Goal: Task Accomplishment & Management: Manage account settings

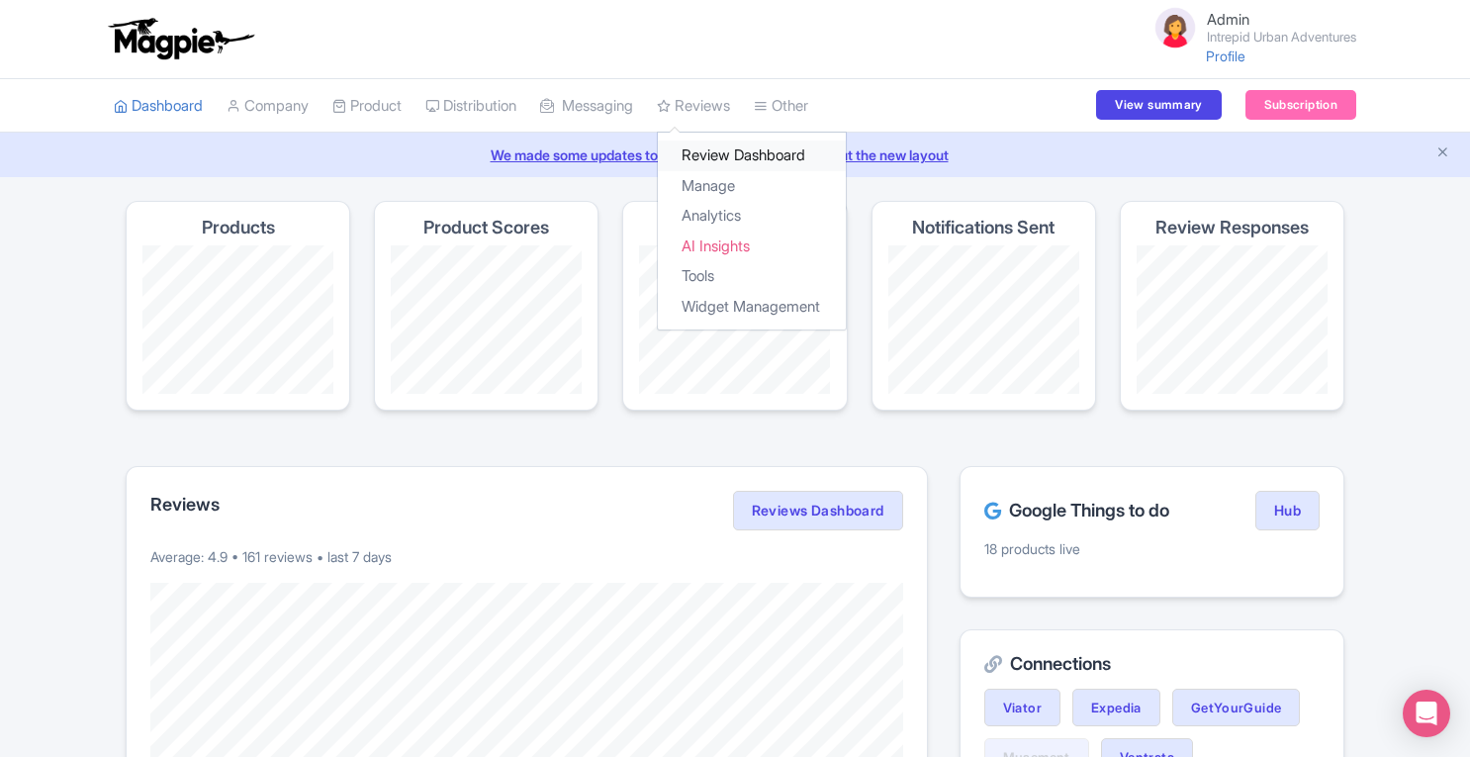
click at [718, 153] on link "Review Dashboard" at bounding box center [752, 156] width 188 height 31
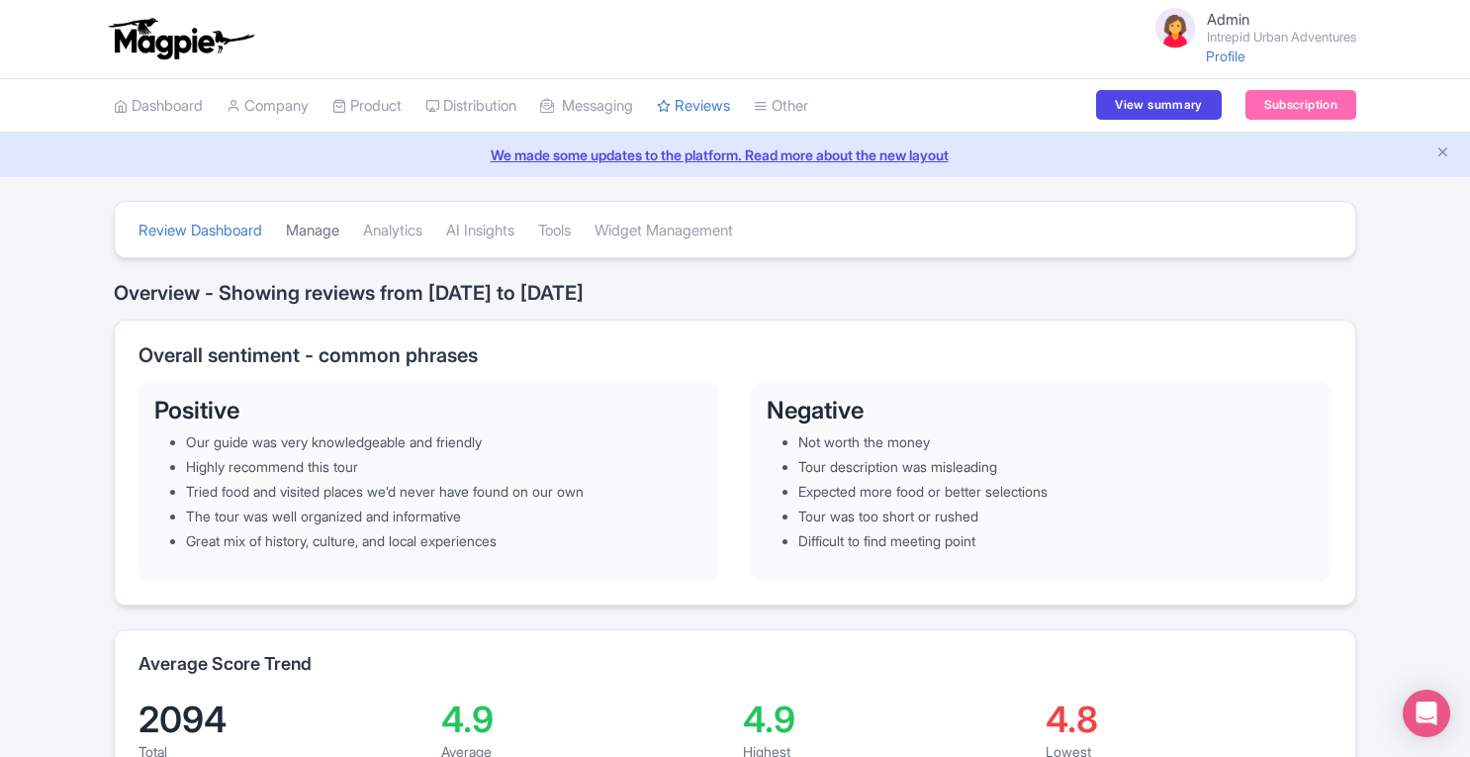
click at [331, 229] on link "Manage" at bounding box center [312, 231] width 53 height 54
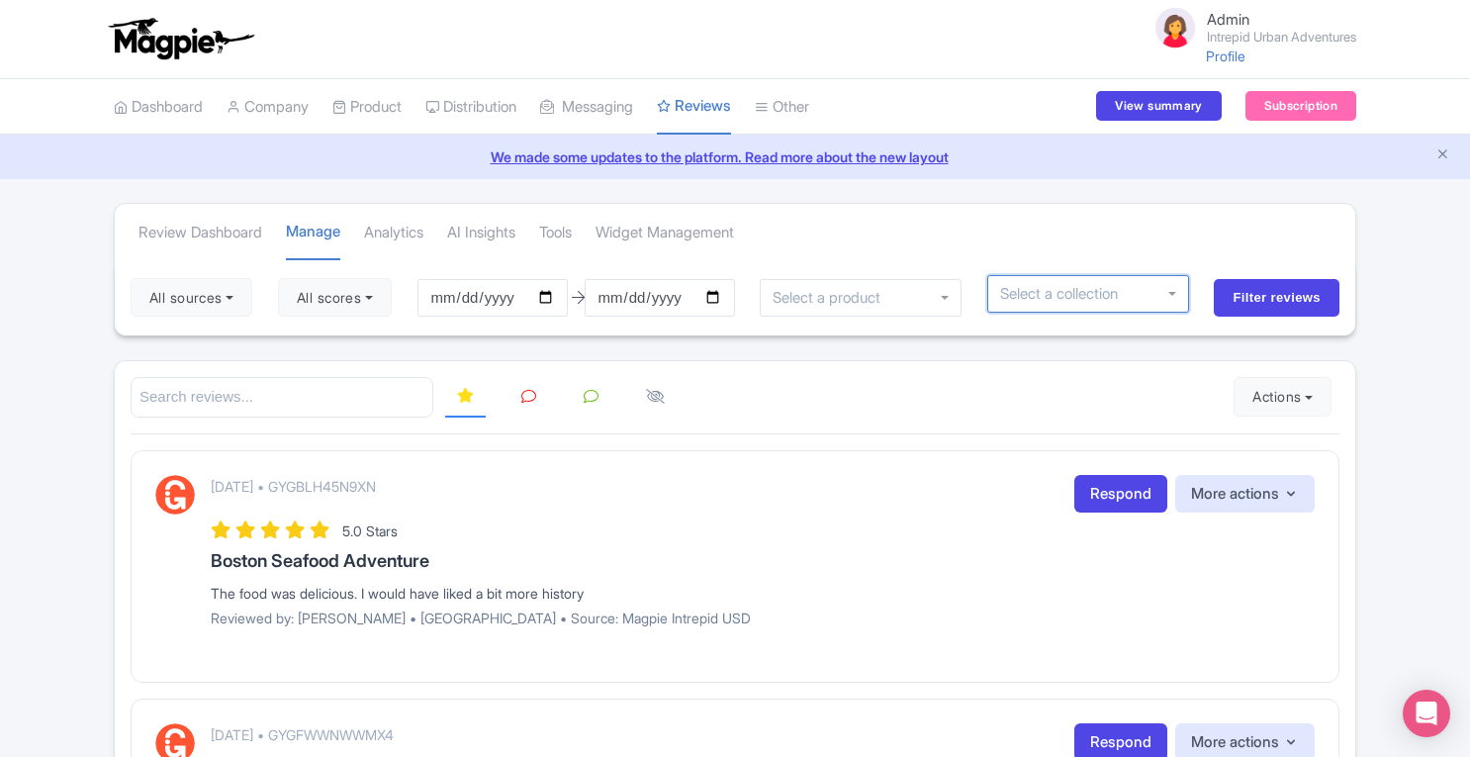
click at [1083, 291] on input "select-one" at bounding box center [1066, 294] width 132 height 18
click at [1175, 294] on div at bounding box center [1089, 294] width 202 height 38
click at [925, 294] on div at bounding box center [861, 298] width 202 height 38
click at [1119, 288] on input "select-one" at bounding box center [1066, 294] width 132 height 18
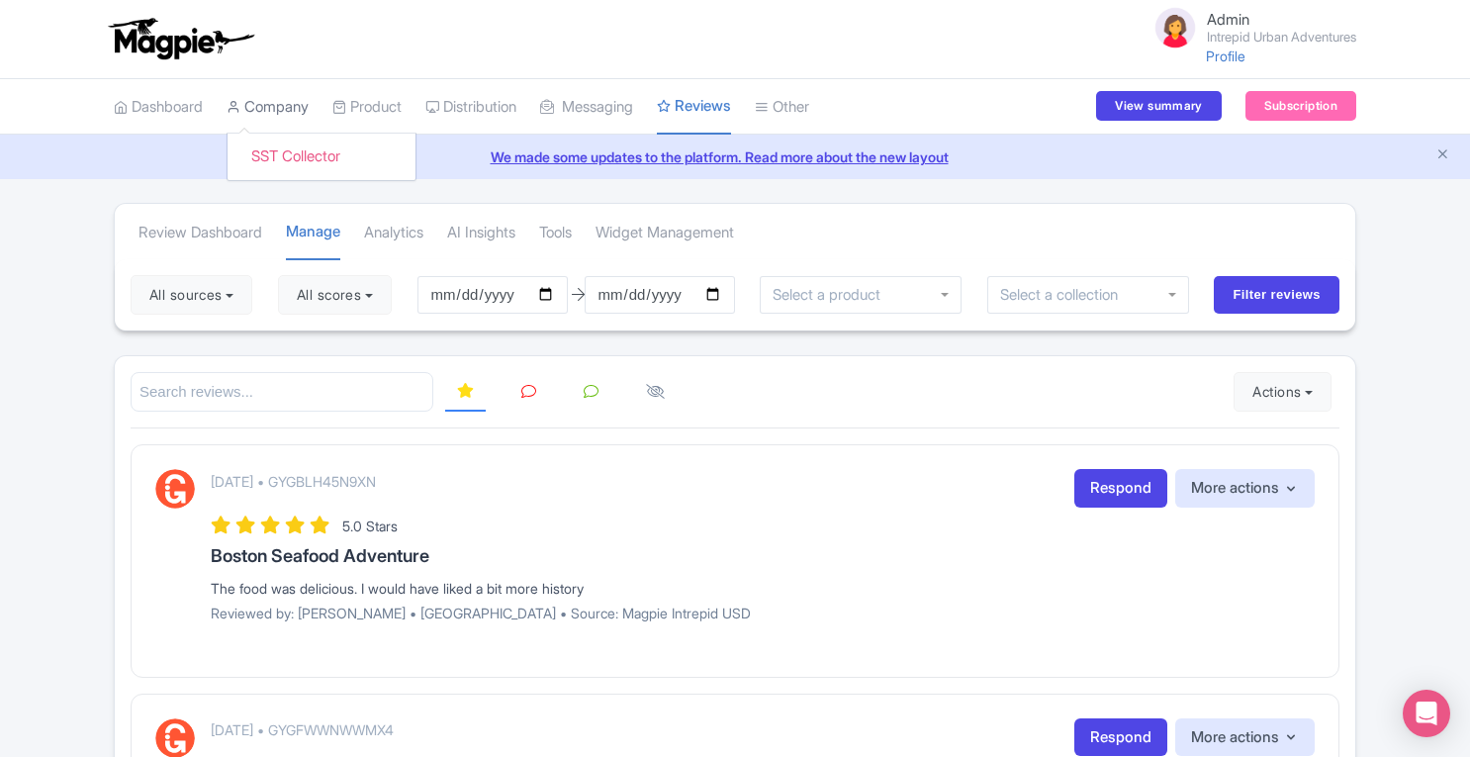
click at [267, 111] on link "Company" at bounding box center [268, 107] width 82 height 54
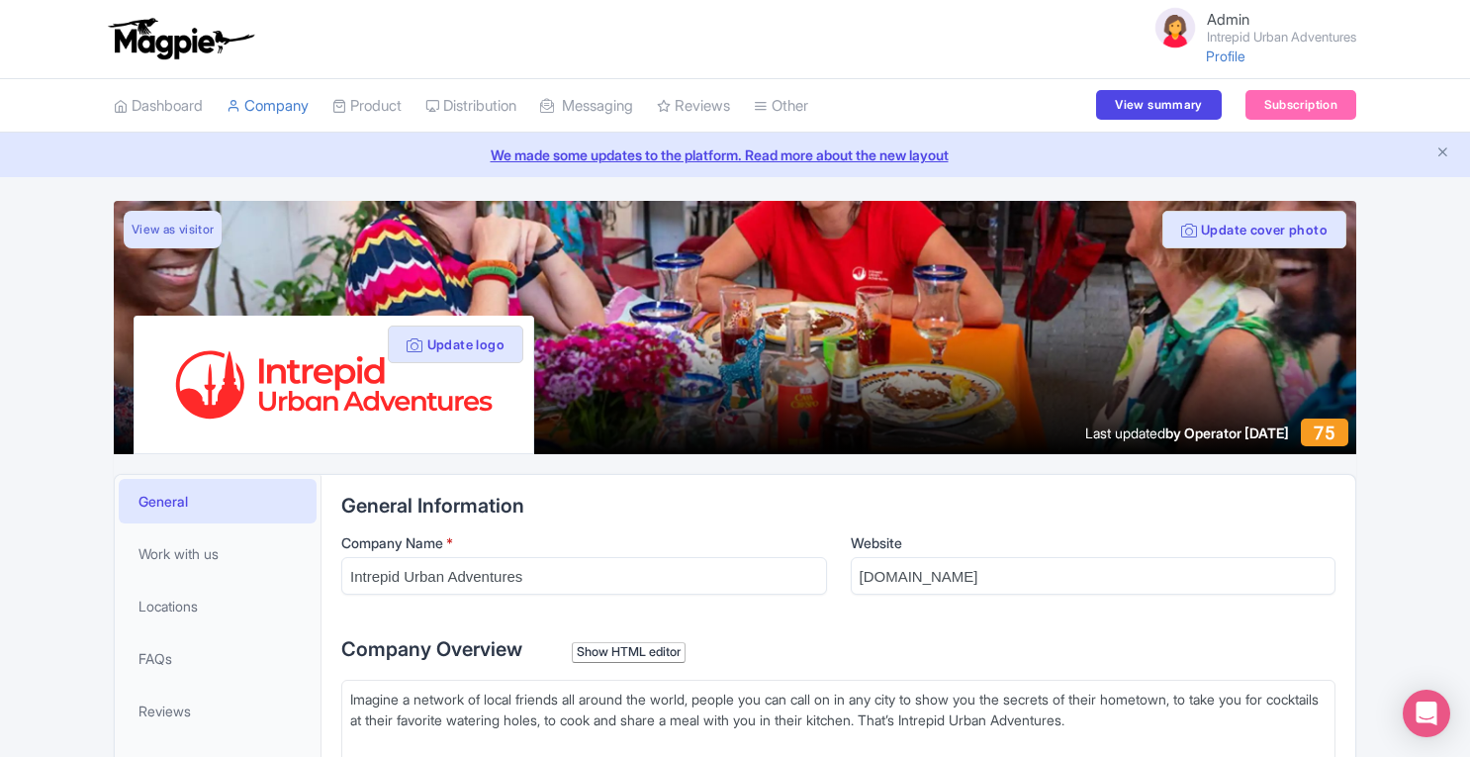
scroll to position [190, 0]
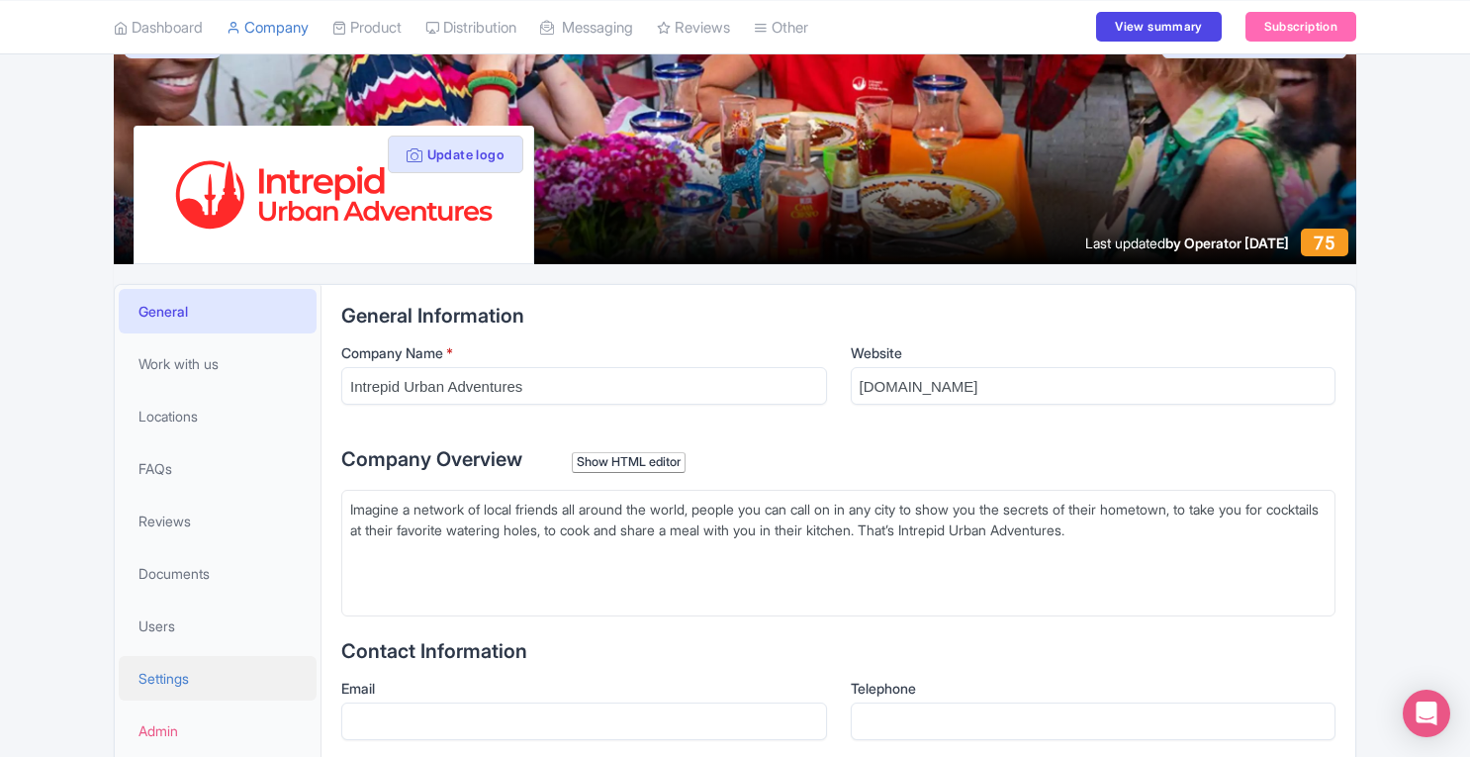
click at [168, 674] on span "Settings" at bounding box center [164, 678] width 50 height 21
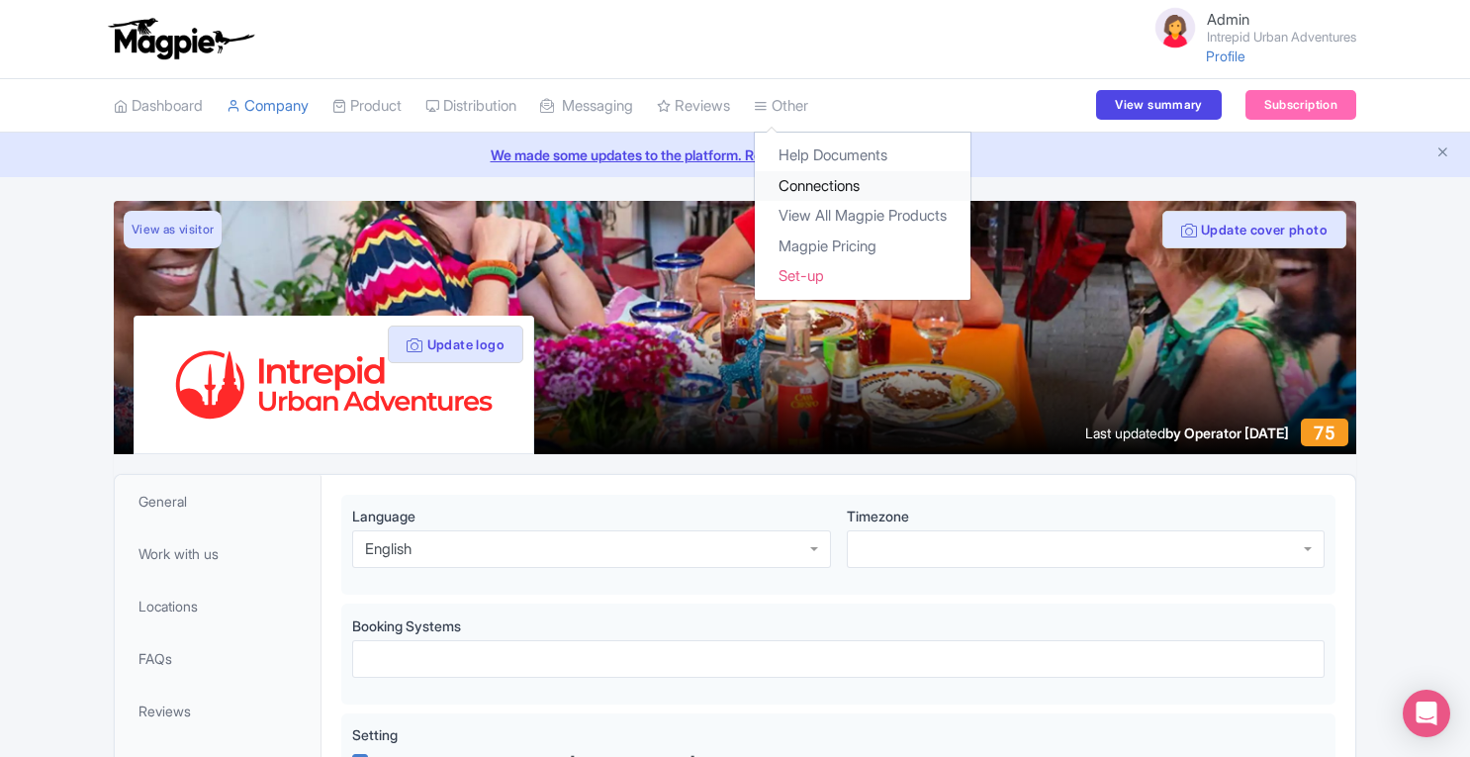
click at [824, 180] on link "Connections" at bounding box center [863, 186] width 216 height 31
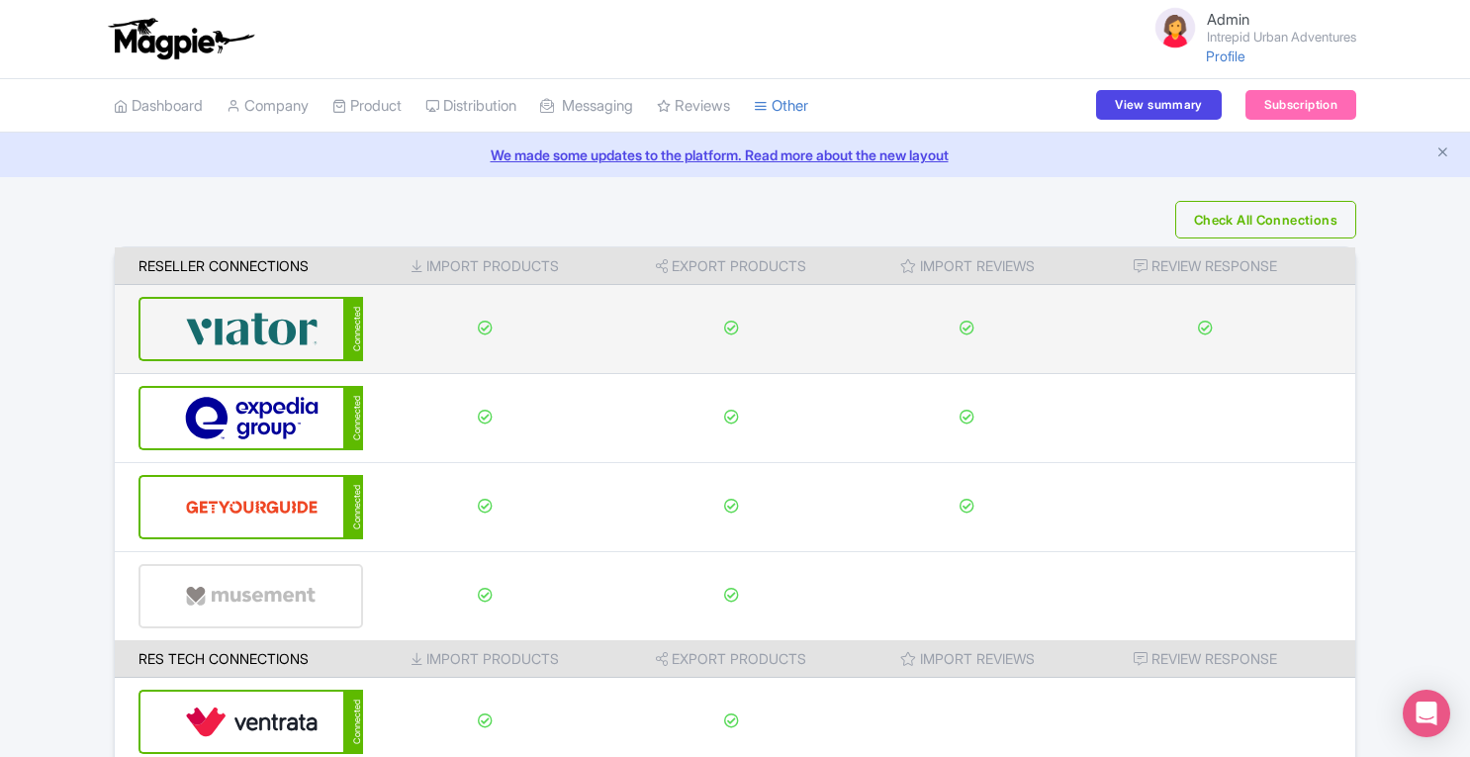
click at [236, 339] on img at bounding box center [252, 329] width 134 height 60
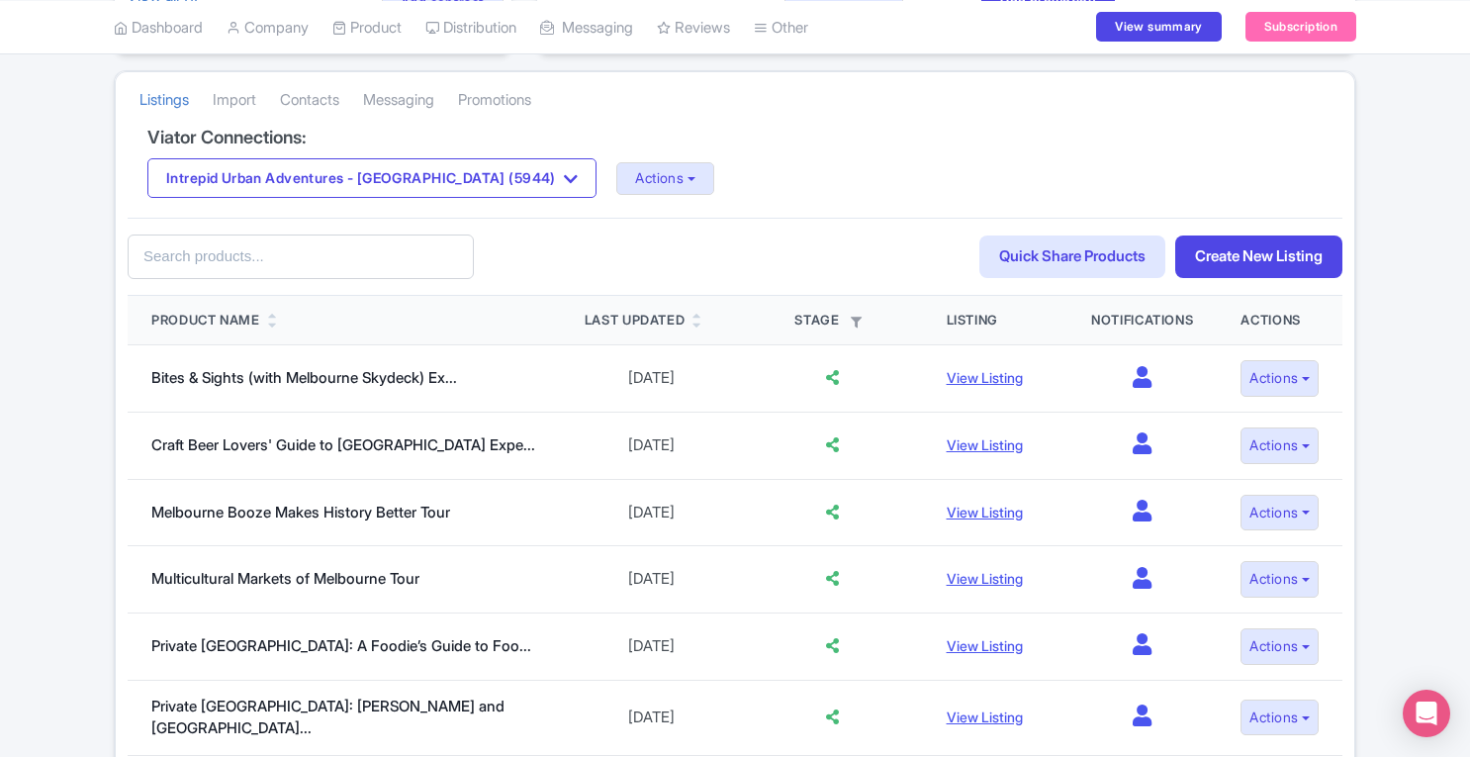
scroll to position [394, 0]
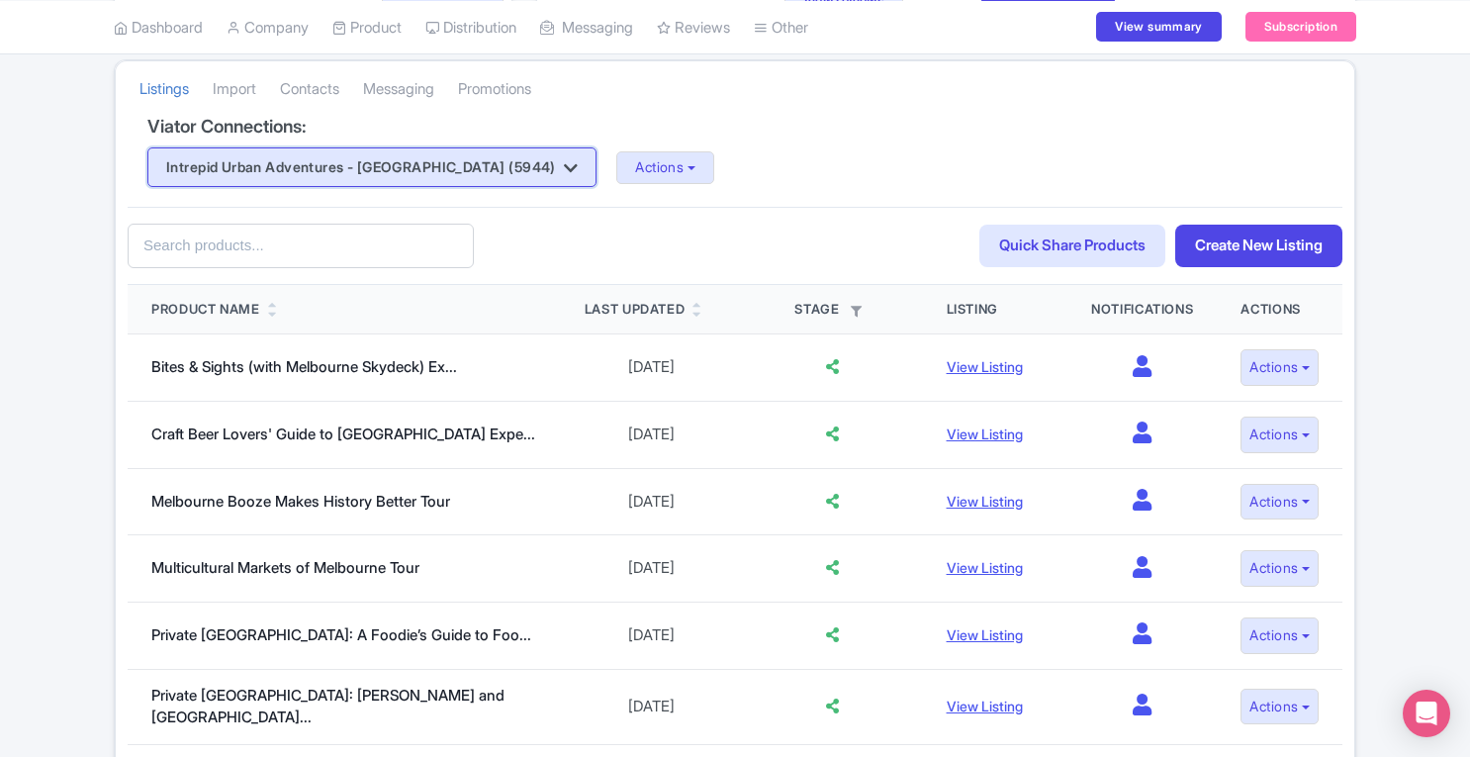
click at [432, 173] on button "Intrepid Urban Adventures - [GEOGRAPHIC_DATA] (5944)" at bounding box center [371, 167] width 449 height 40
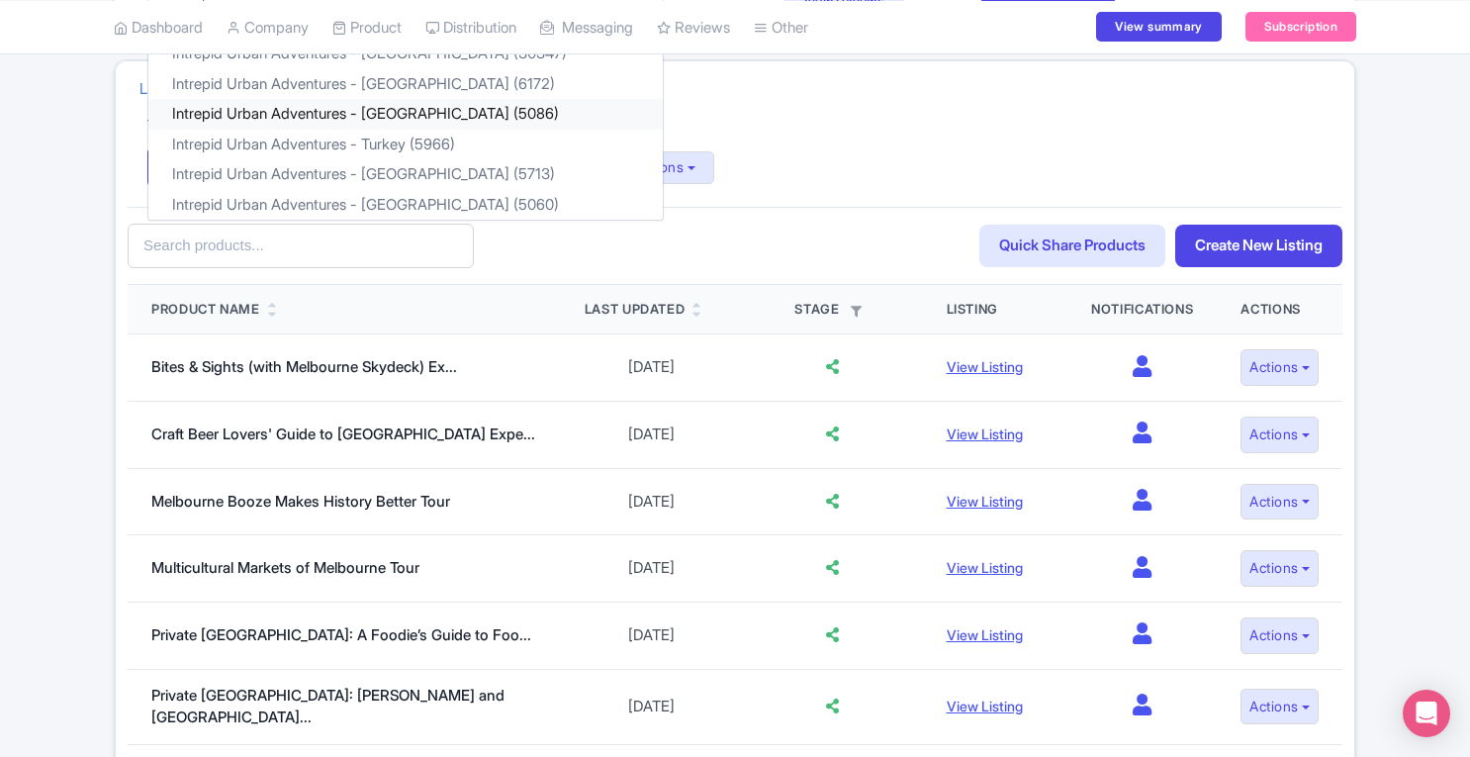
click at [424, 112] on link "Intrepid Urban Adventures - [GEOGRAPHIC_DATA] (5086)" at bounding box center [405, 114] width 515 height 31
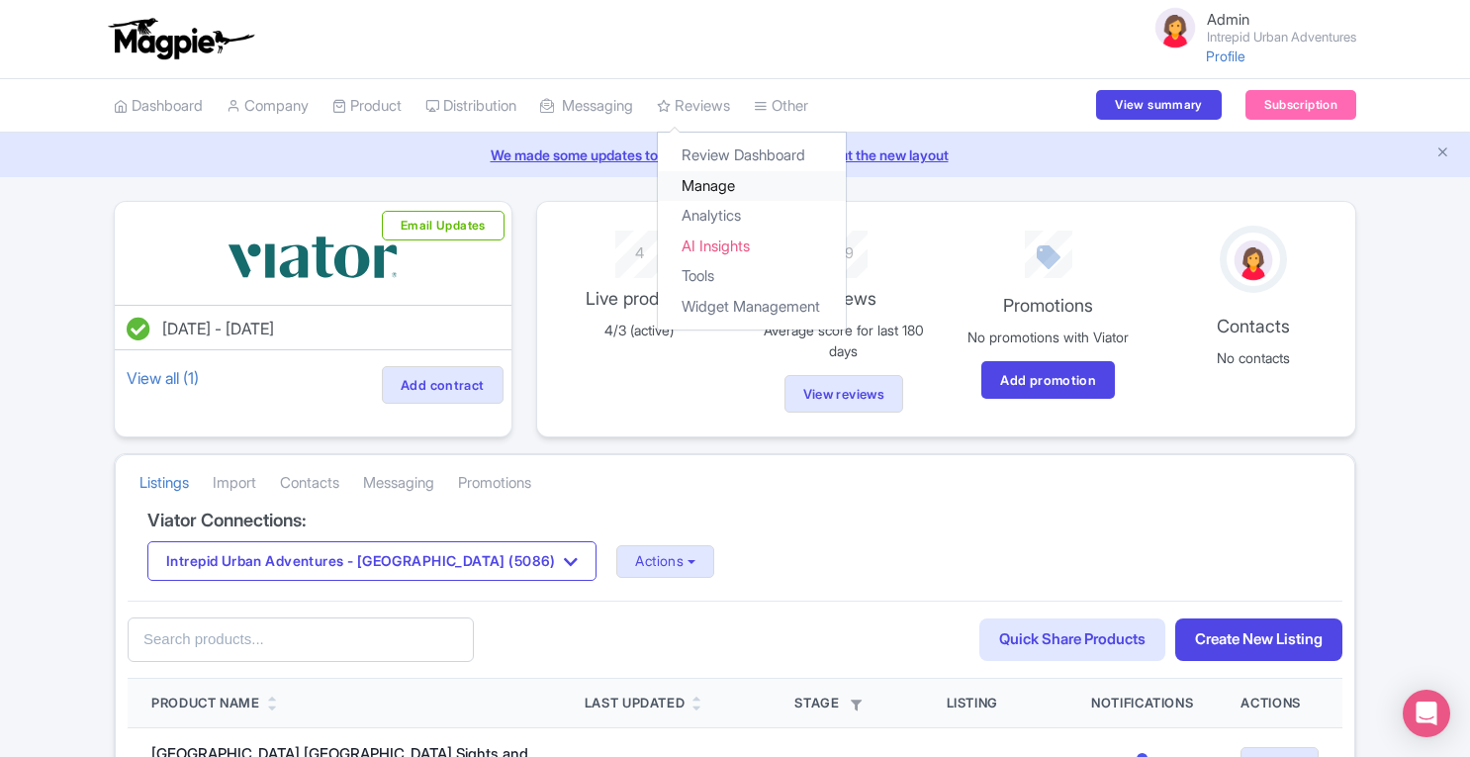
click at [729, 185] on link "Manage" at bounding box center [752, 186] width 188 height 31
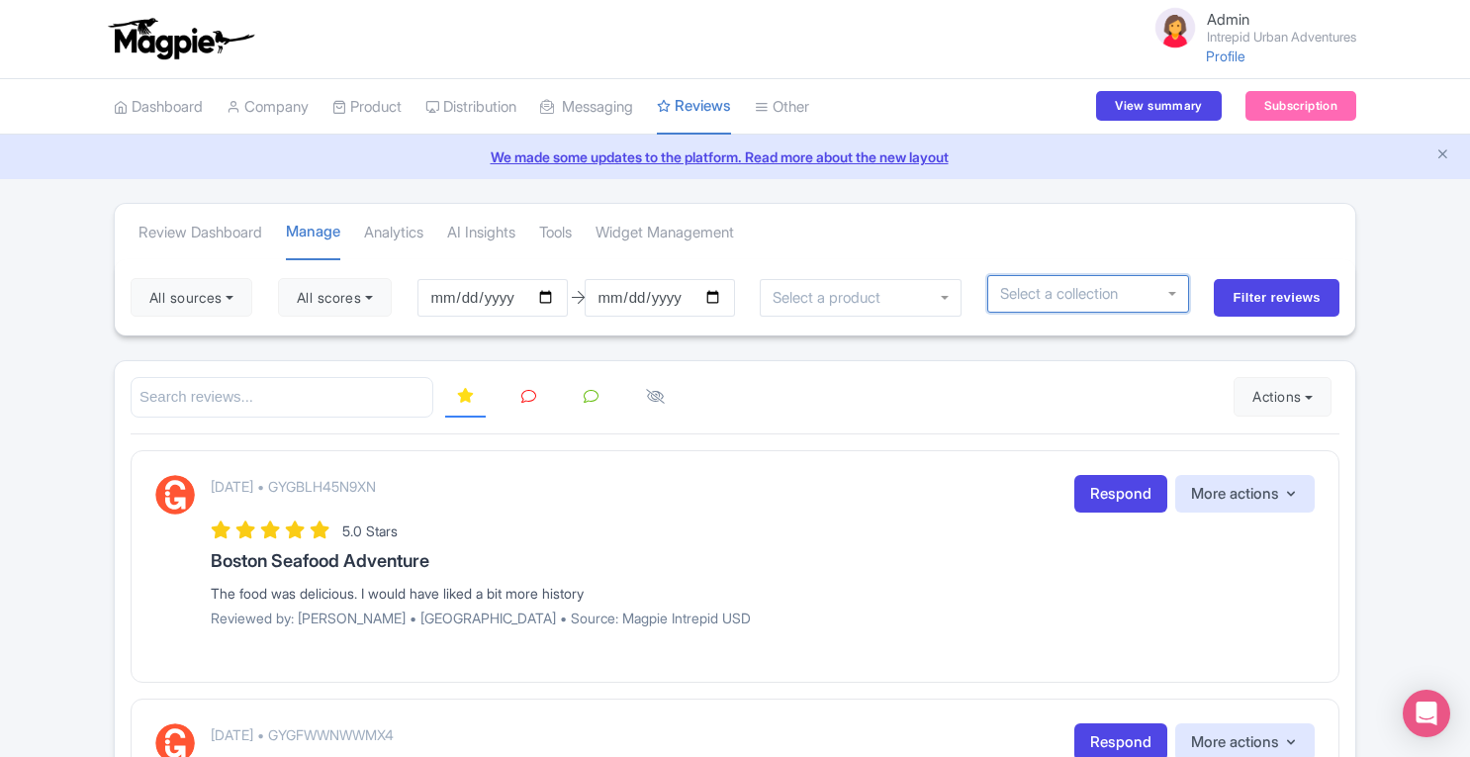
click at [1082, 296] on input "select-one" at bounding box center [1066, 294] width 132 height 18
click at [1450, 158] on icon "Close announcement" at bounding box center [1443, 153] width 15 height 15
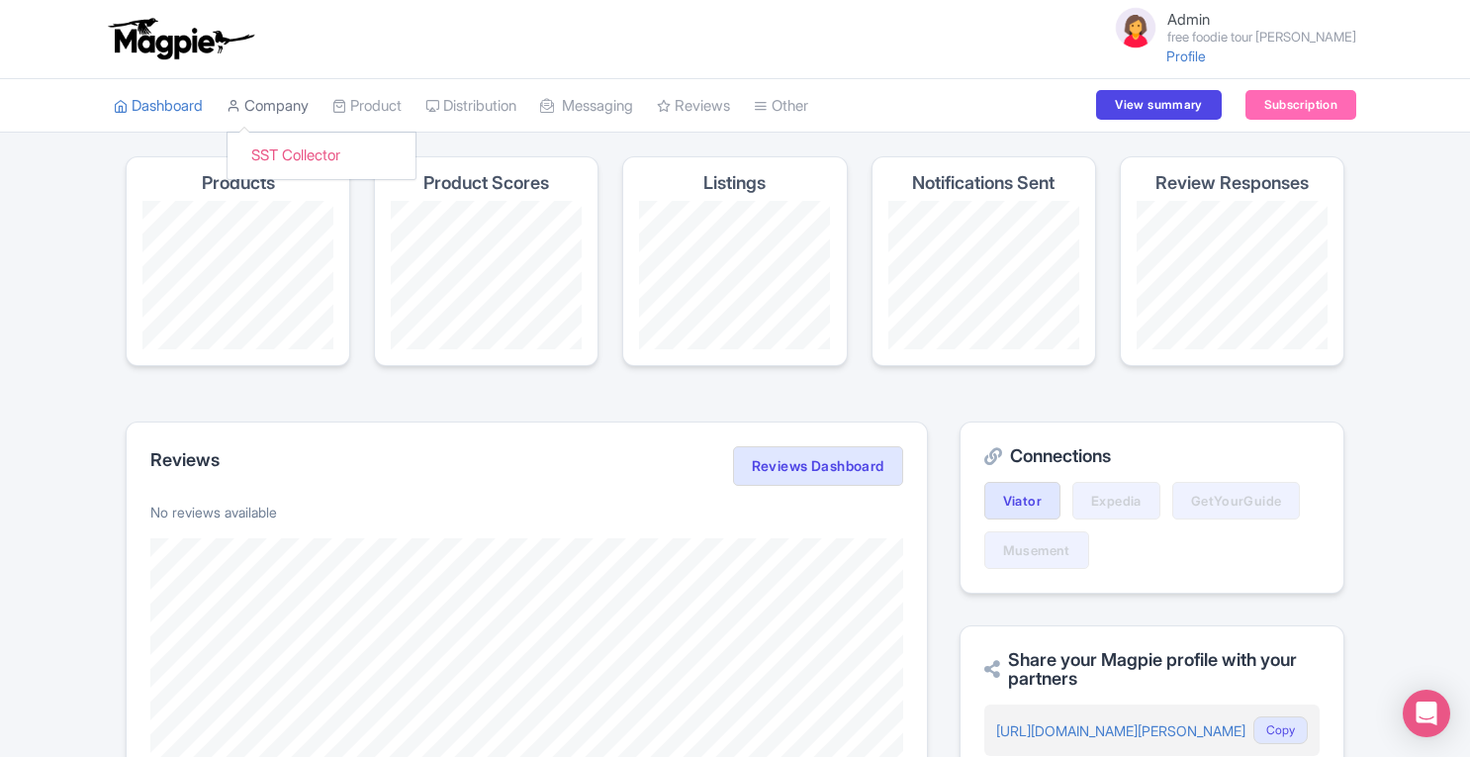
click at [300, 104] on link "Company" at bounding box center [268, 106] width 82 height 54
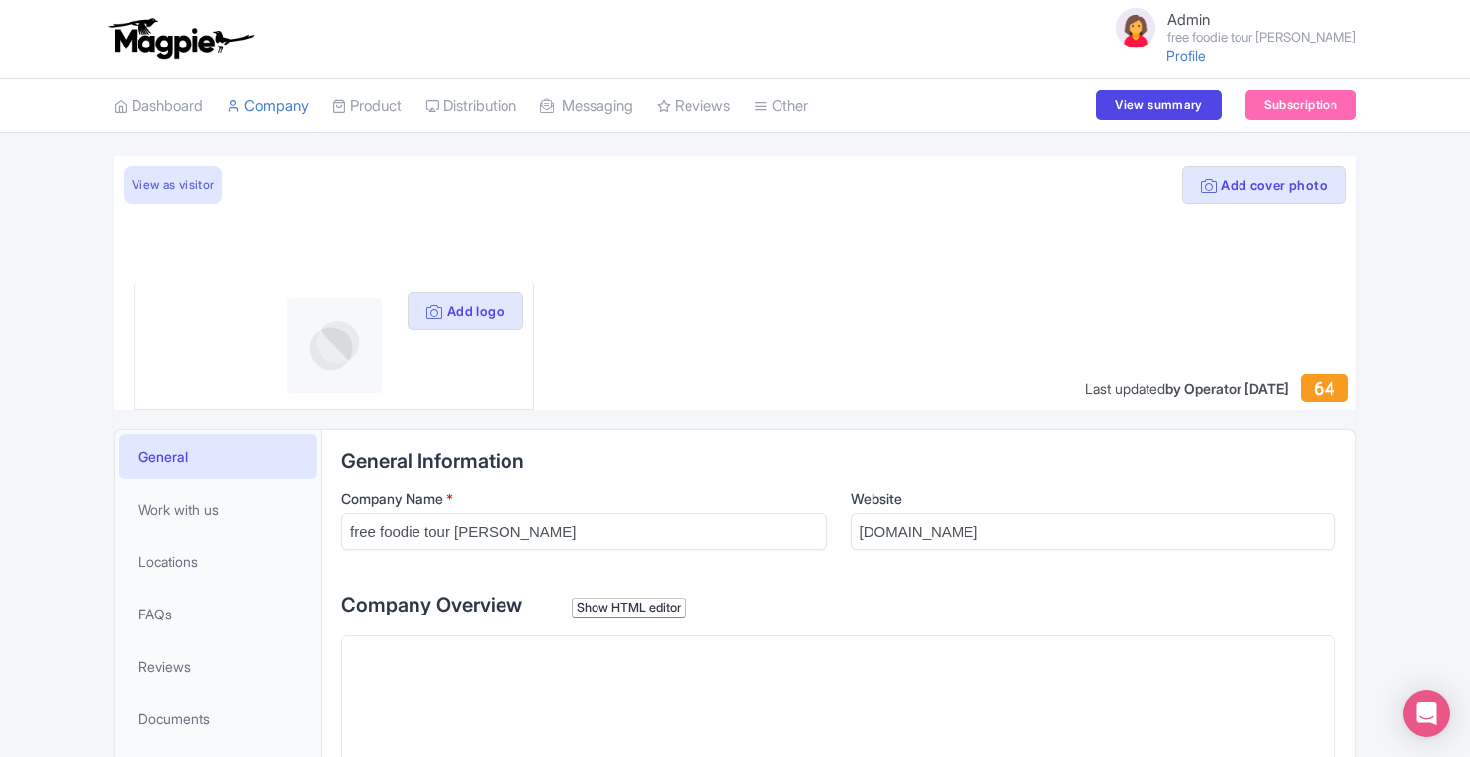
scroll to position [367, 0]
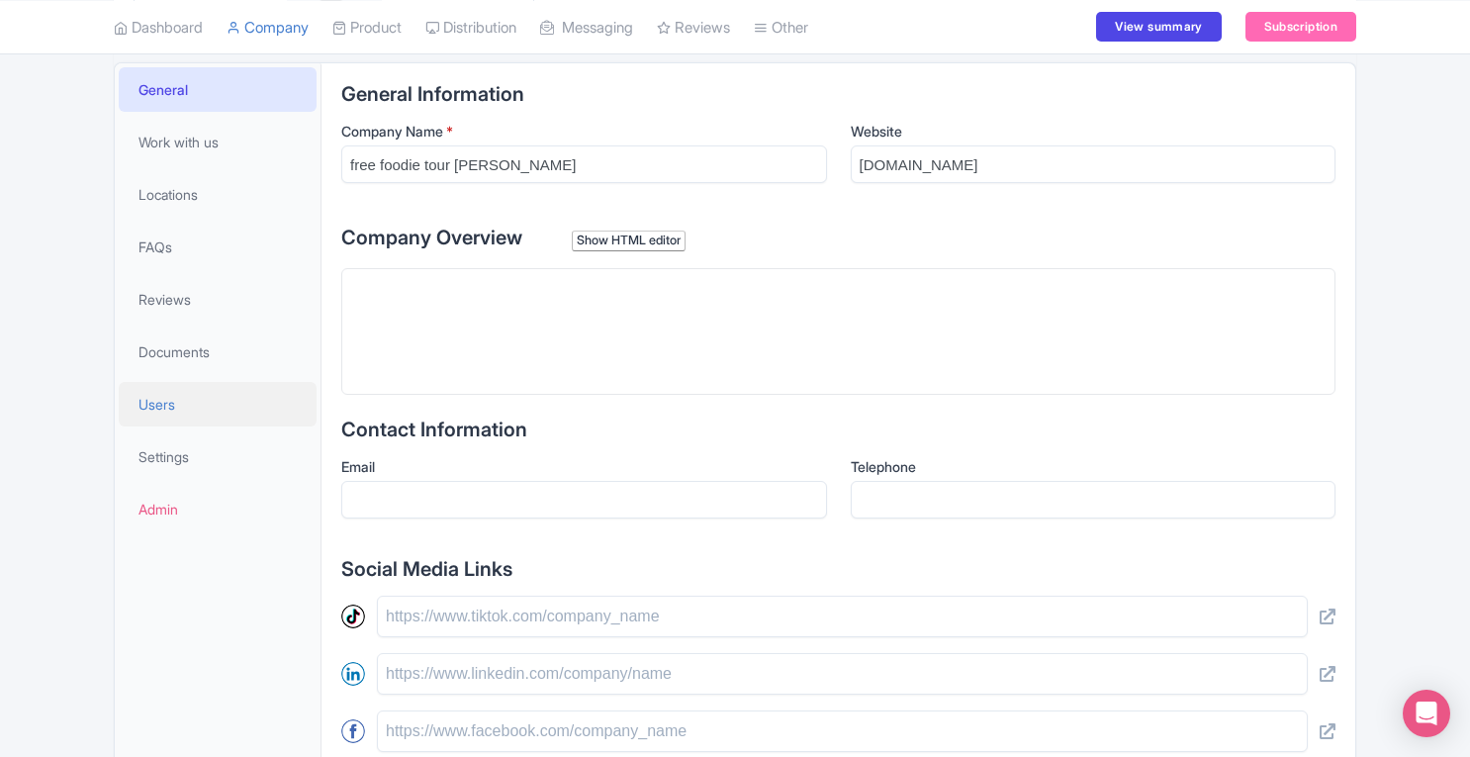
click at [166, 409] on span "Users" at bounding box center [157, 404] width 37 height 21
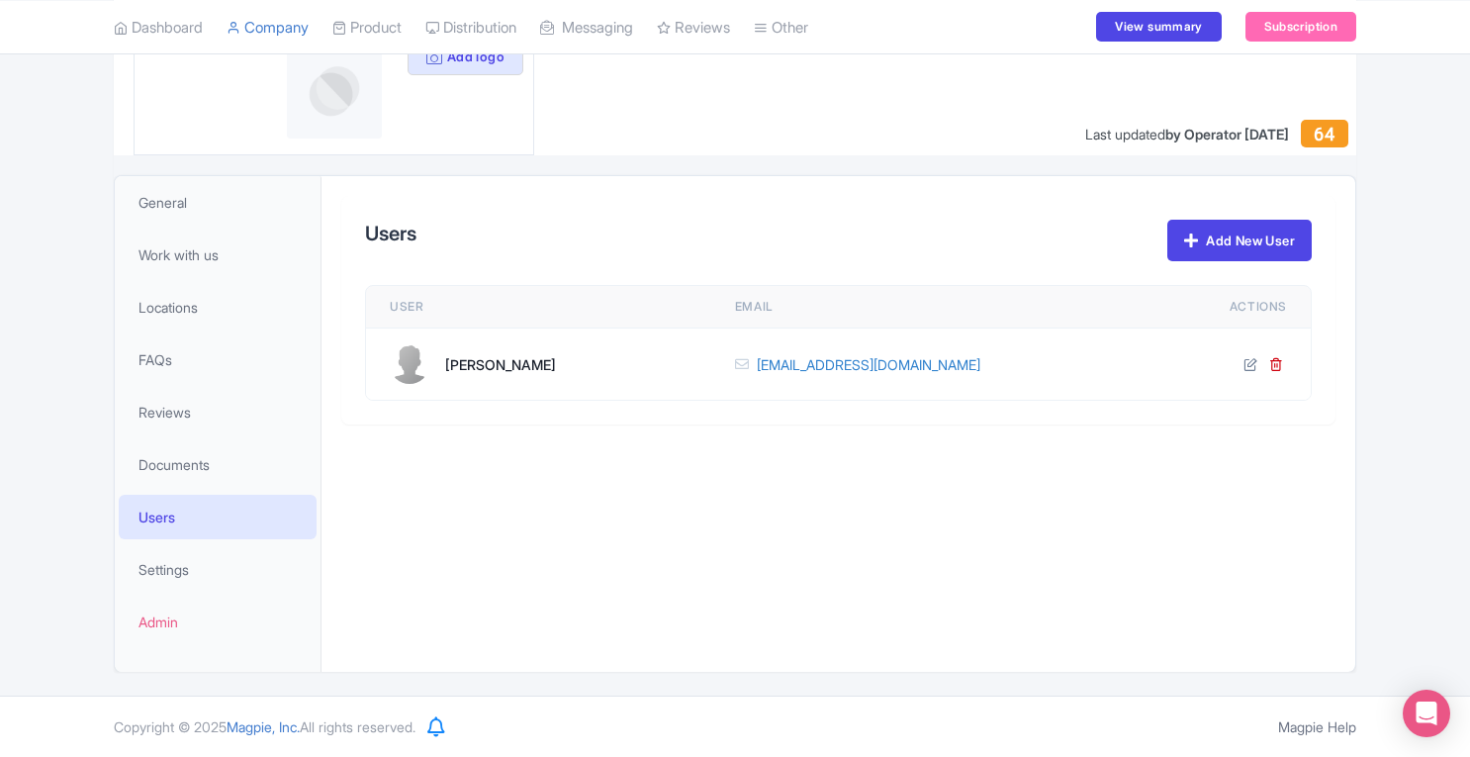
scroll to position [252, 0]
drag, startPoint x: 986, startPoint y: 386, endPoint x: 822, endPoint y: 381, distance: 163.4
click at [822, 381] on td "bookingfftl@gmail.com" at bounding box center [947, 367] width 473 height 72
copy link "bookingfftl@gmail.com"
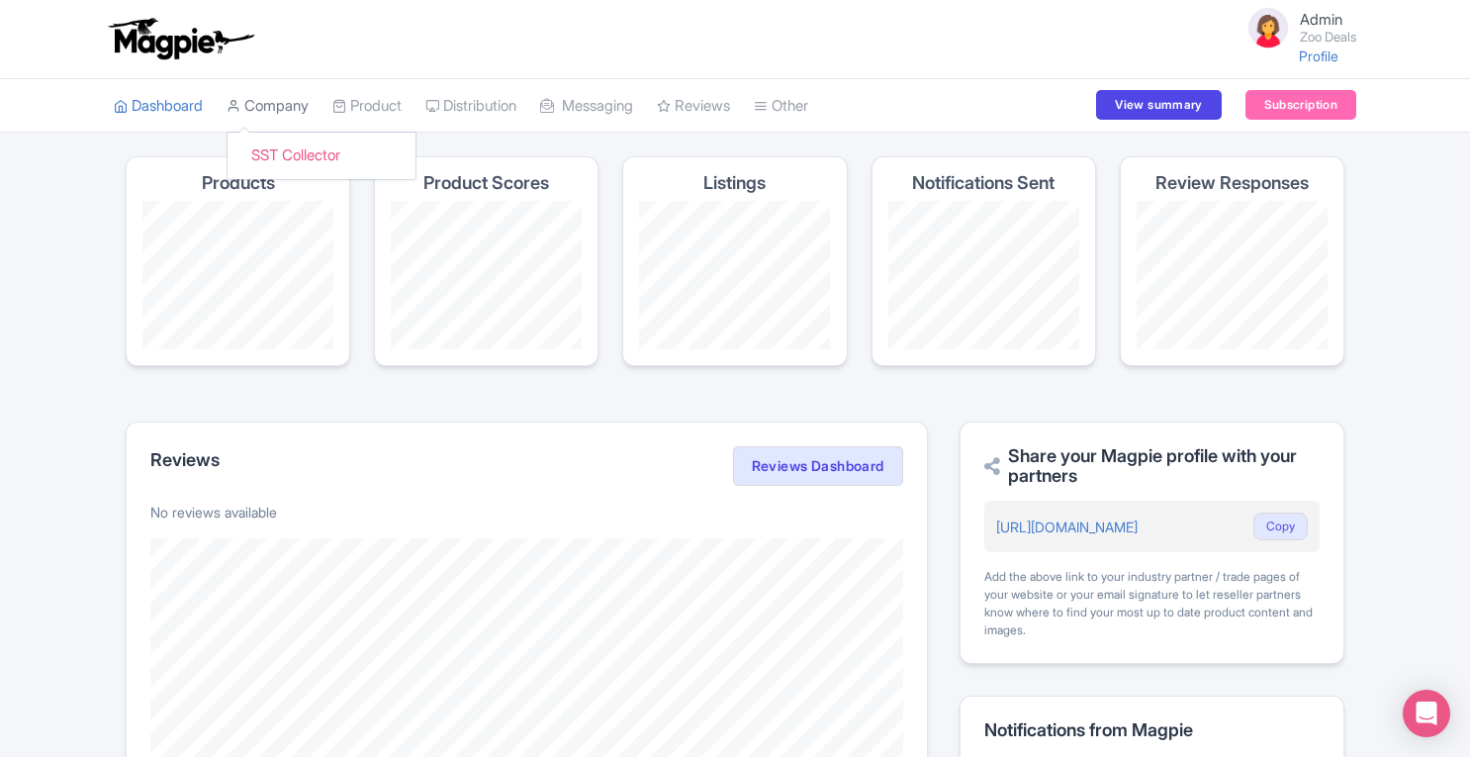
click at [275, 111] on link "Company" at bounding box center [268, 106] width 82 height 54
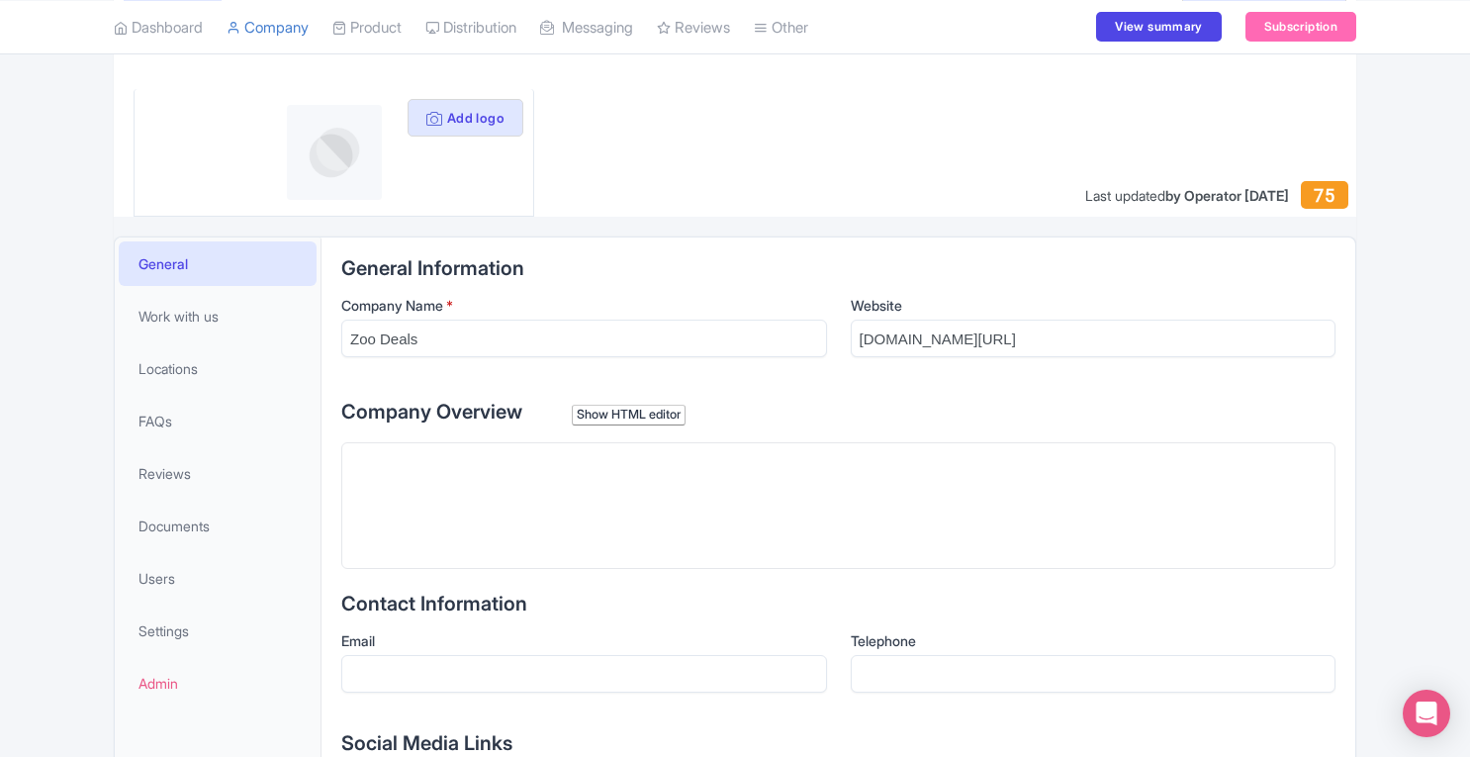
scroll to position [226, 0]
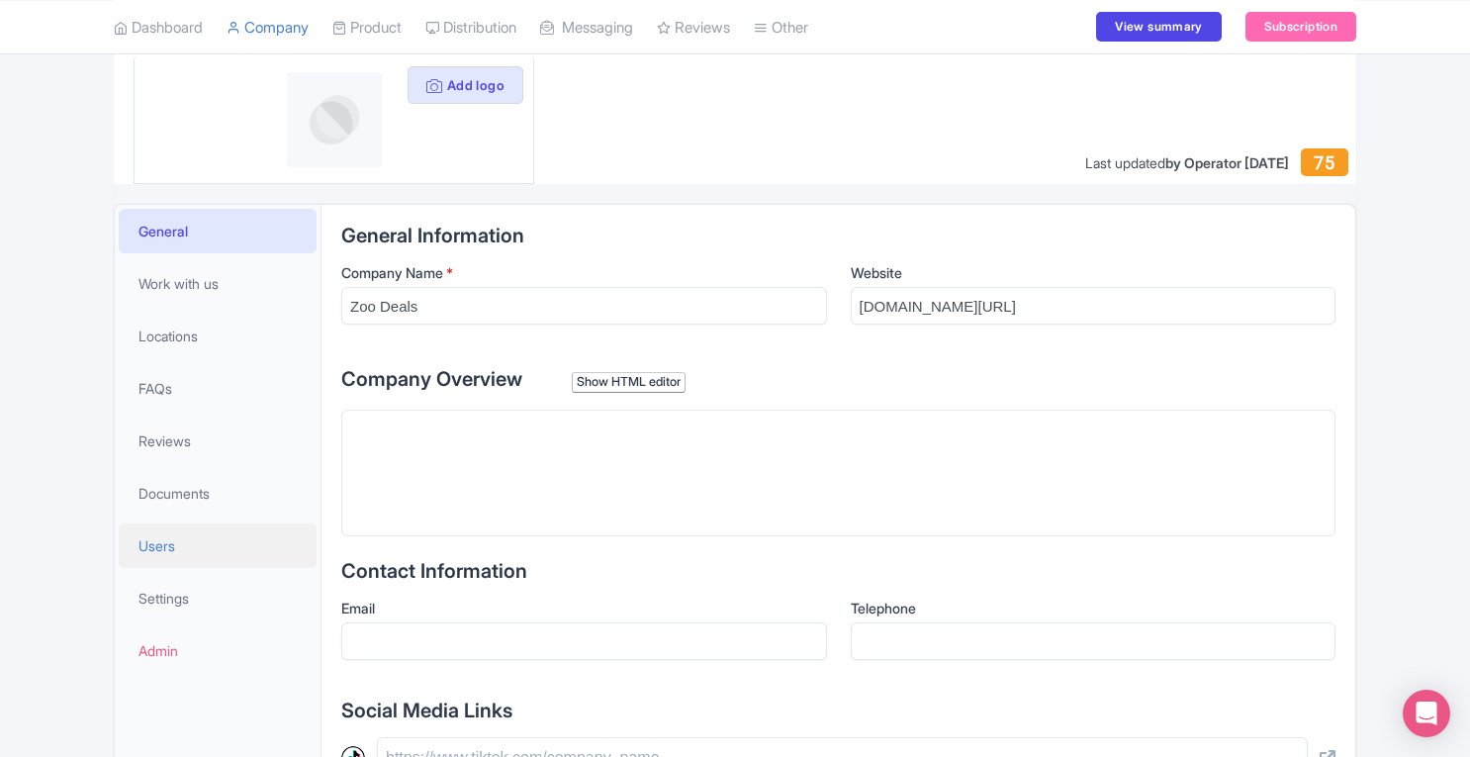
click at [176, 561] on link "Users" at bounding box center [218, 545] width 198 height 45
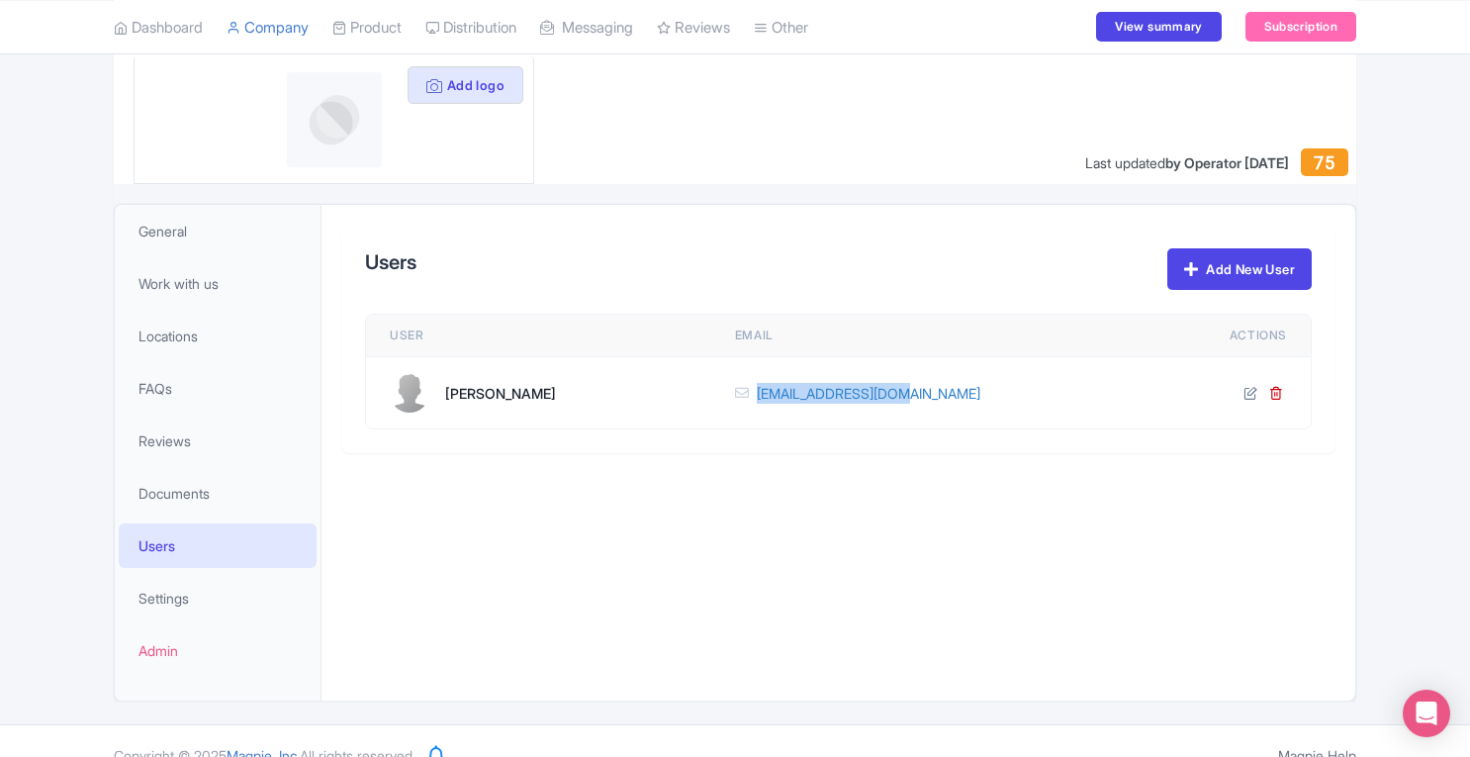
drag, startPoint x: 1027, startPoint y: 405, endPoint x: 883, endPoint y: 411, distance: 144.6
click at [883, 411] on td "[EMAIL_ADDRESS][DOMAIN_NAME]" at bounding box center [947, 393] width 473 height 72
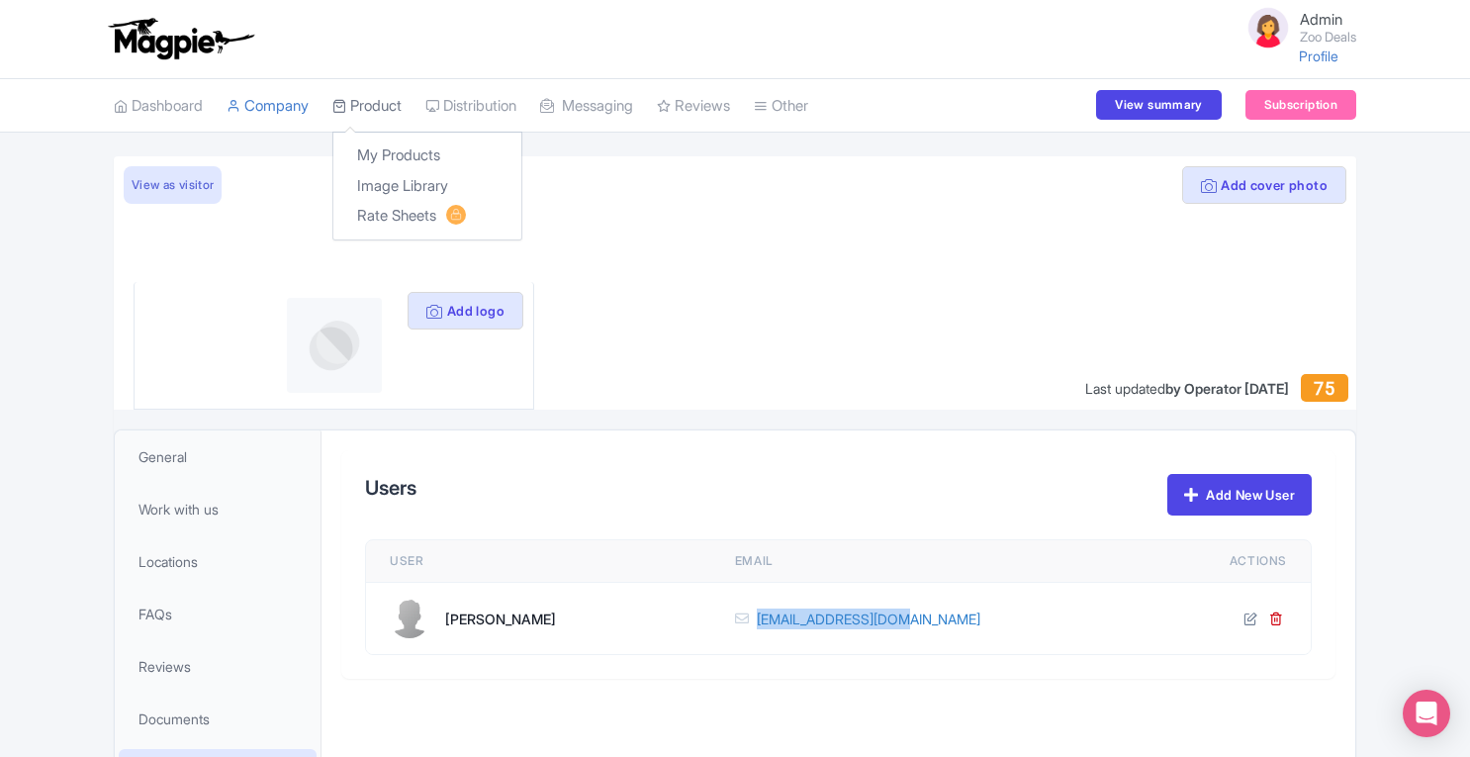
click at [371, 102] on link "Product" at bounding box center [366, 106] width 69 height 54
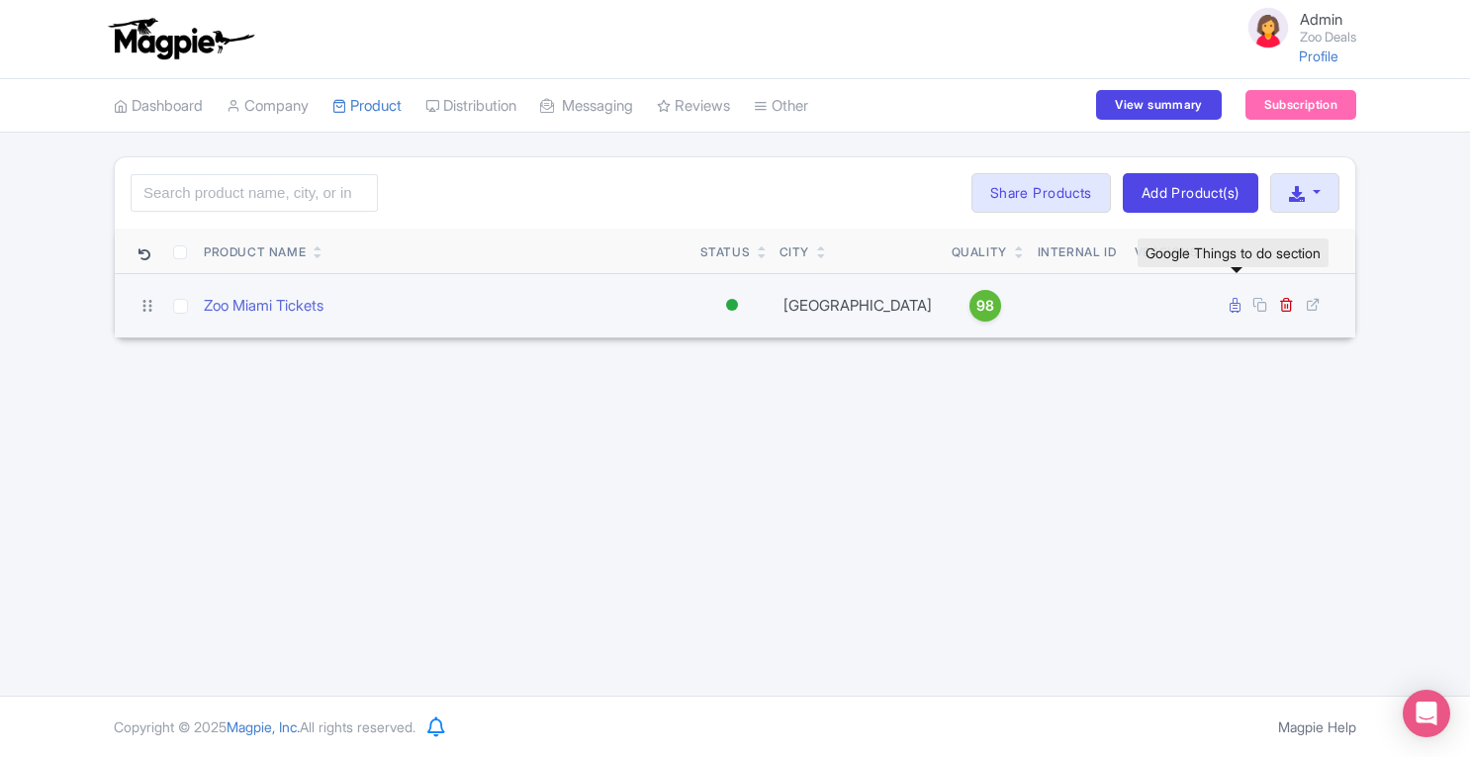
click at [1233, 304] on icon at bounding box center [1235, 305] width 11 height 15
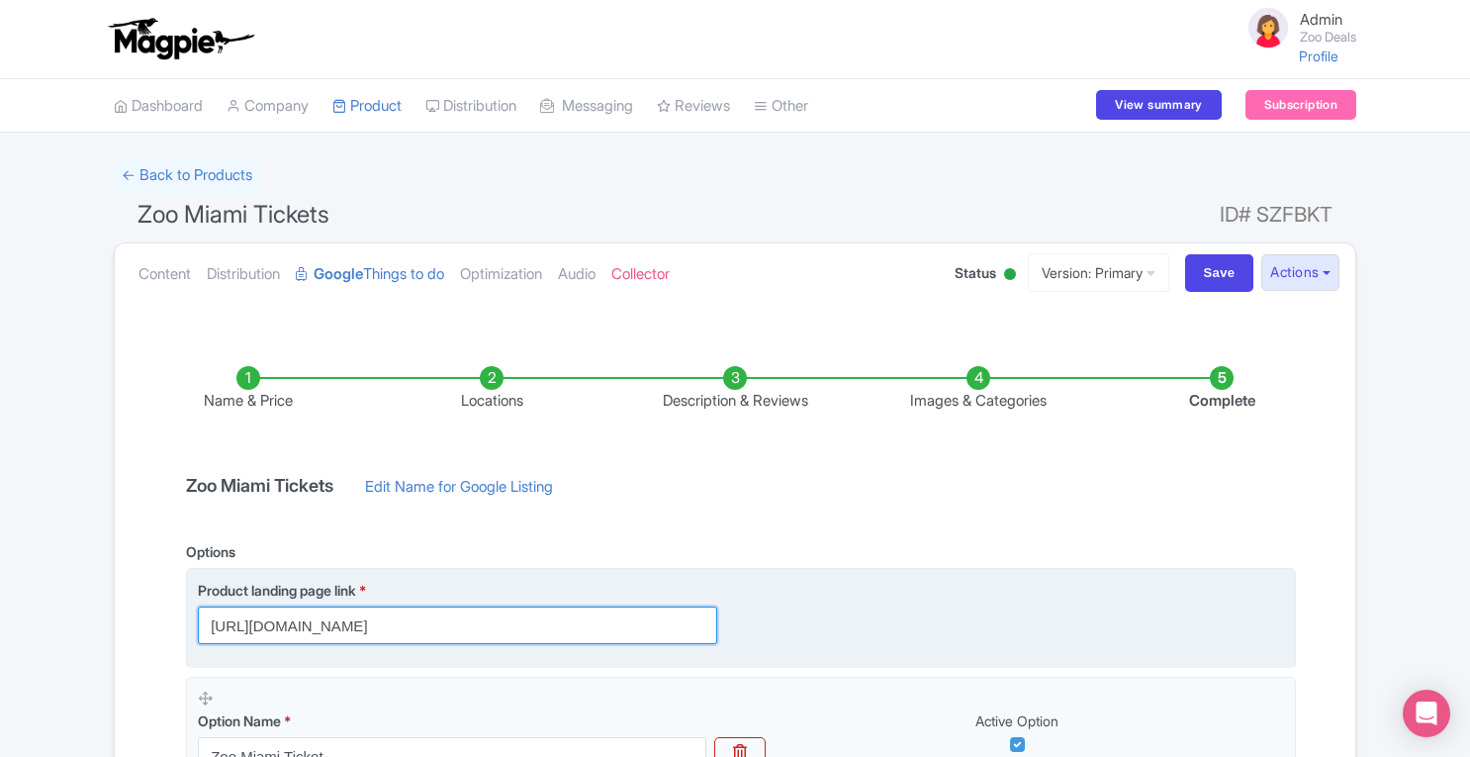
drag, startPoint x: 208, startPoint y: 626, endPoint x: 527, endPoint y: 627, distance: 319.6
click at [527, 627] on input "[URL][DOMAIN_NAME]" at bounding box center [458, 626] width 520 height 38
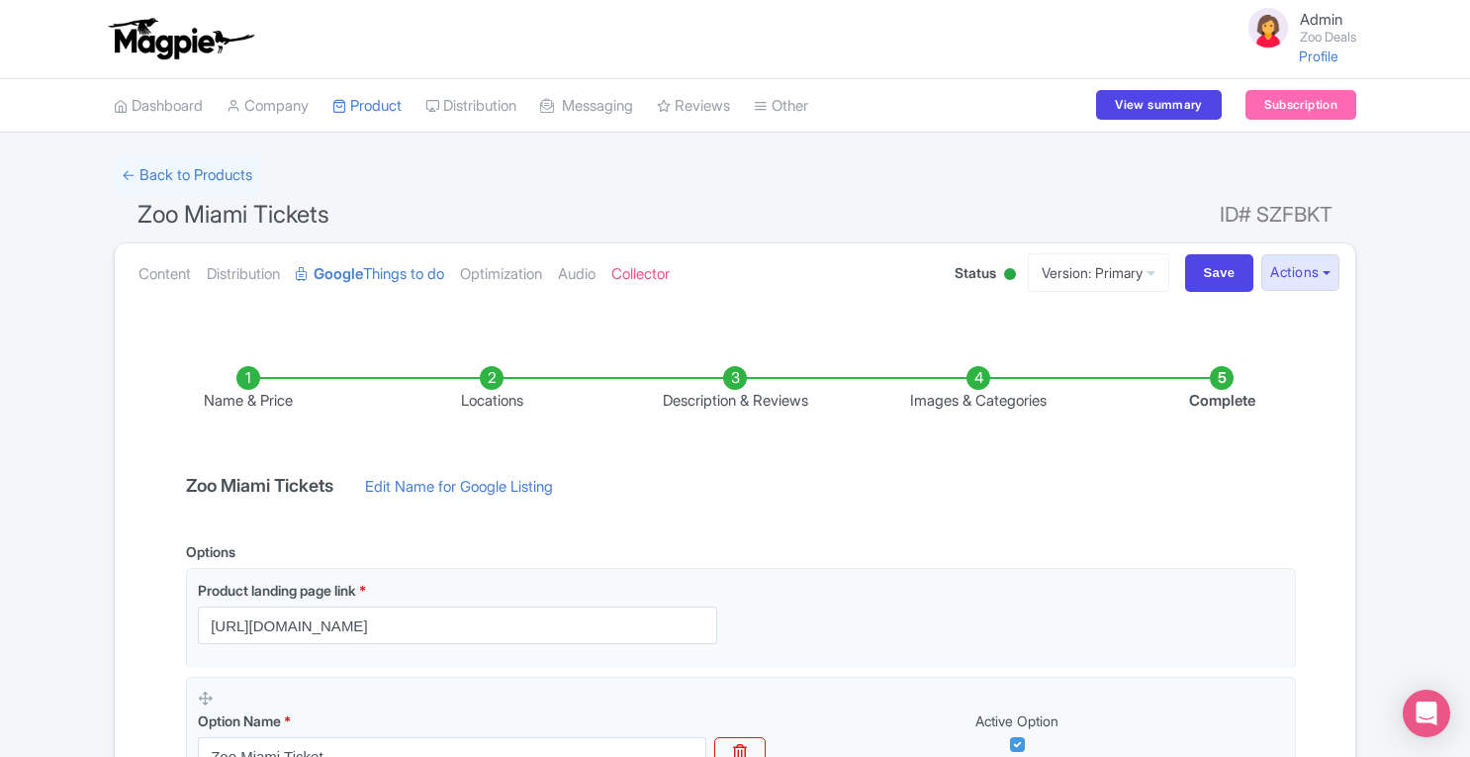
click at [499, 385] on li "Locations" at bounding box center [491, 389] width 243 height 47
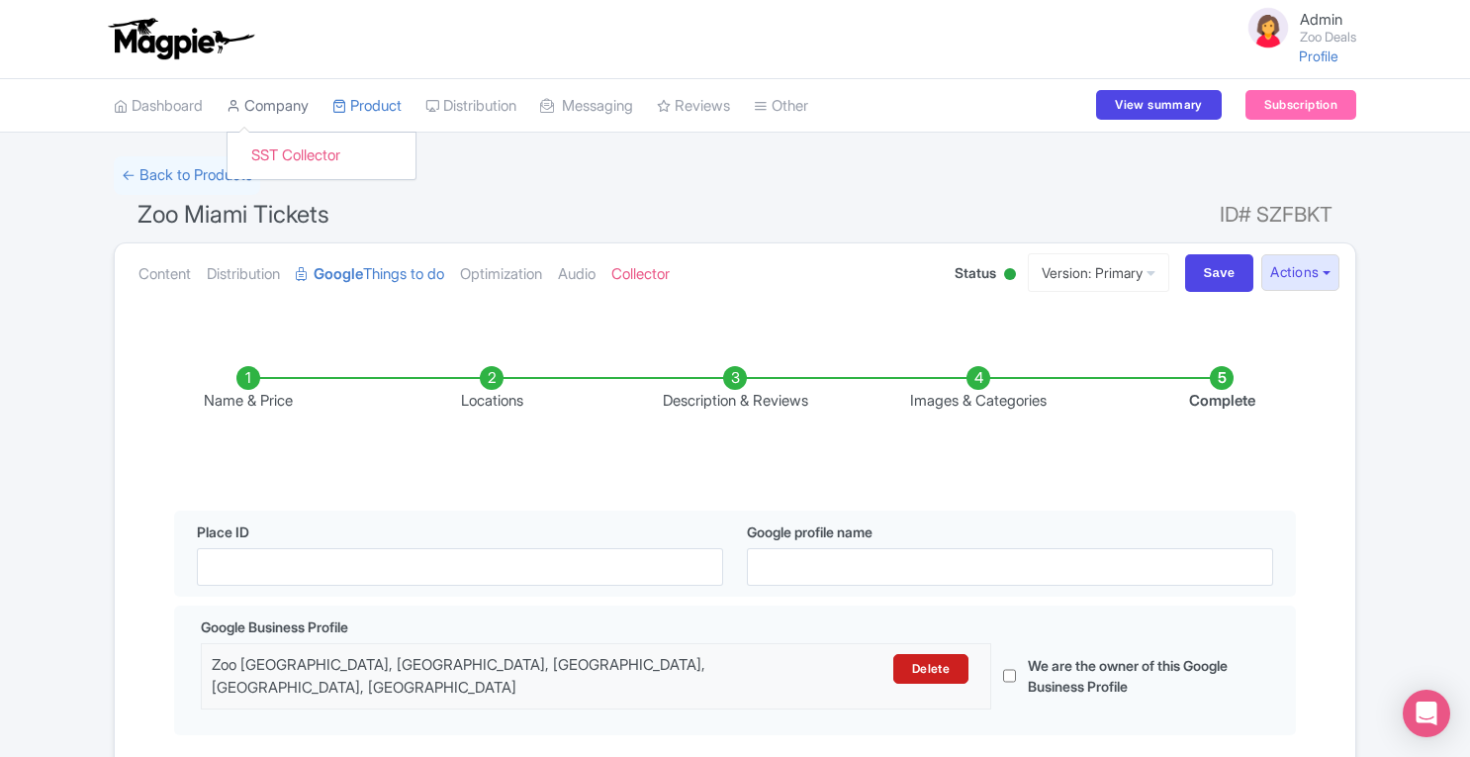
click at [283, 98] on link "Company" at bounding box center [268, 106] width 82 height 54
